Goal: Information Seeking & Learning: Learn about a topic

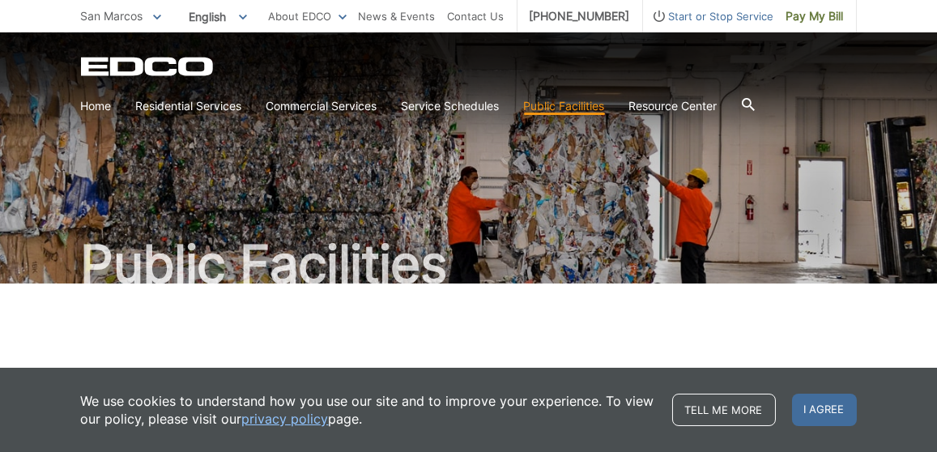
click at [233, 99] on link "Residential Services" at bounding box center [189, 106] width 106 height 18
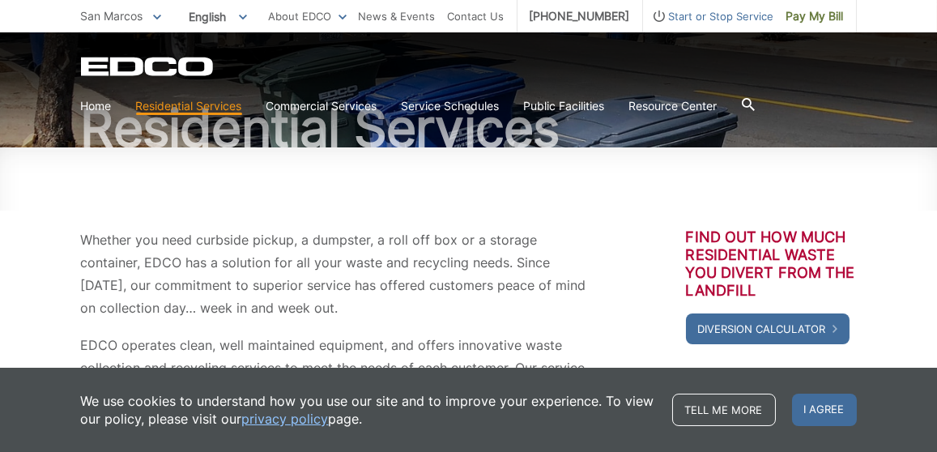
scroll to position [151, 0]
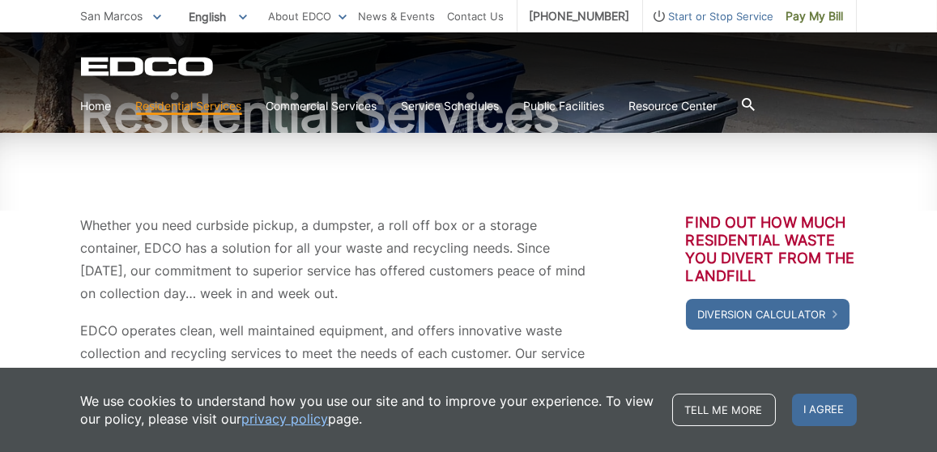
click at [834, 410] on span "I agree" at bounding box center [824, 410] width 65 height 32
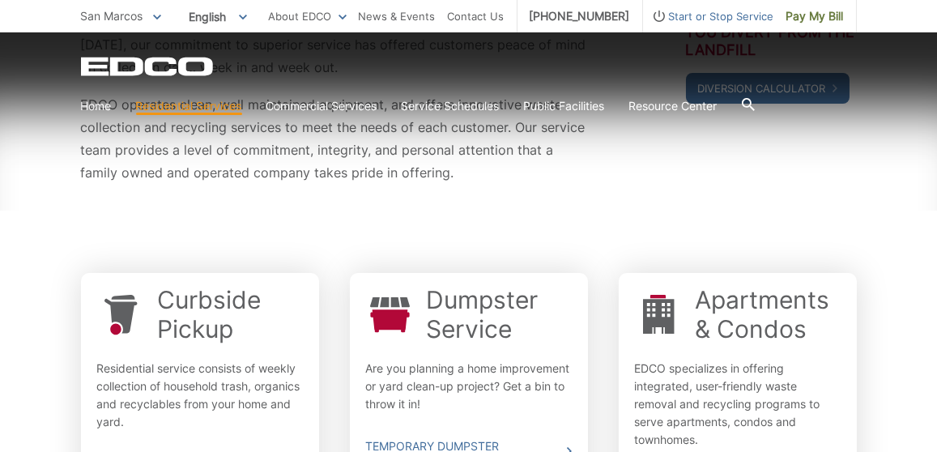
scroll to position [378, 0]
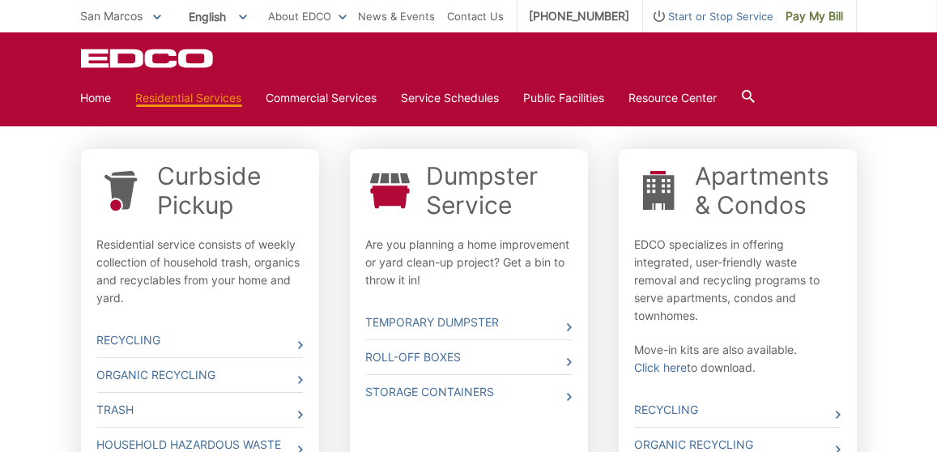
click at [300, 343] on icon at bounding box center [300, 345] width 5 height 8
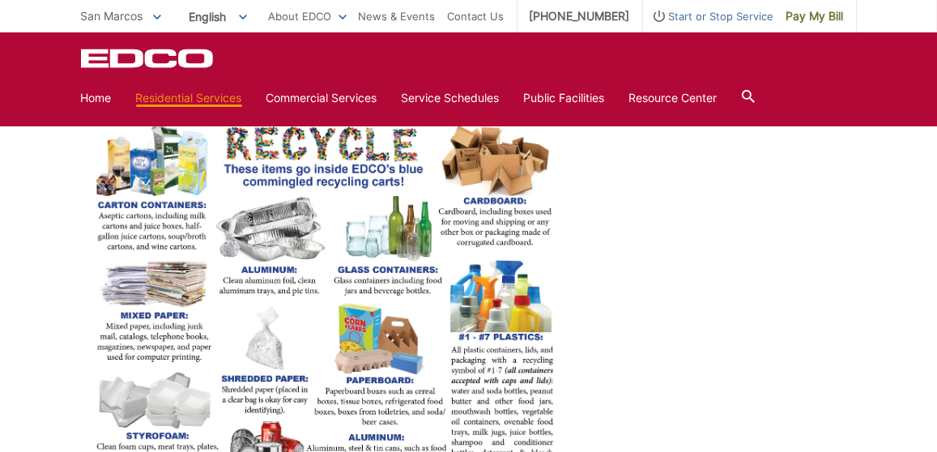
scroll to position [839, 0]
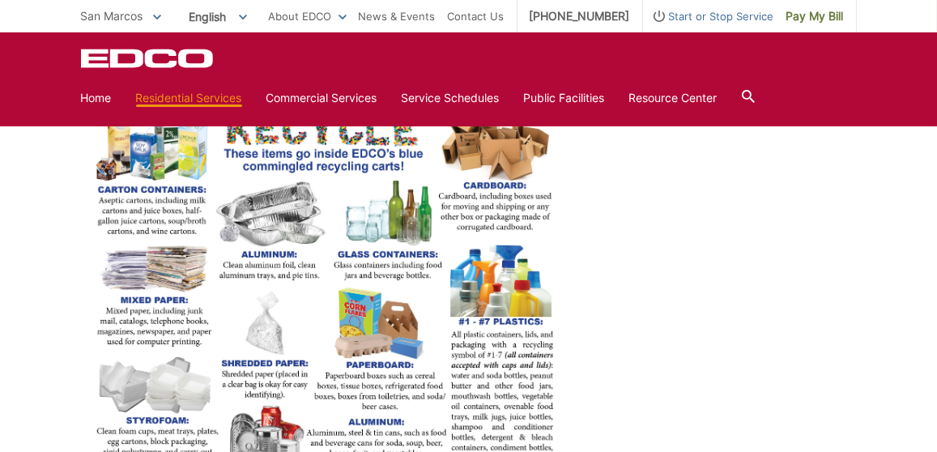
click at [163, 161] on img at bounding box center [324, 318] width 486 height 428
